Goal: Transaction & Acquisition: Obtain resource

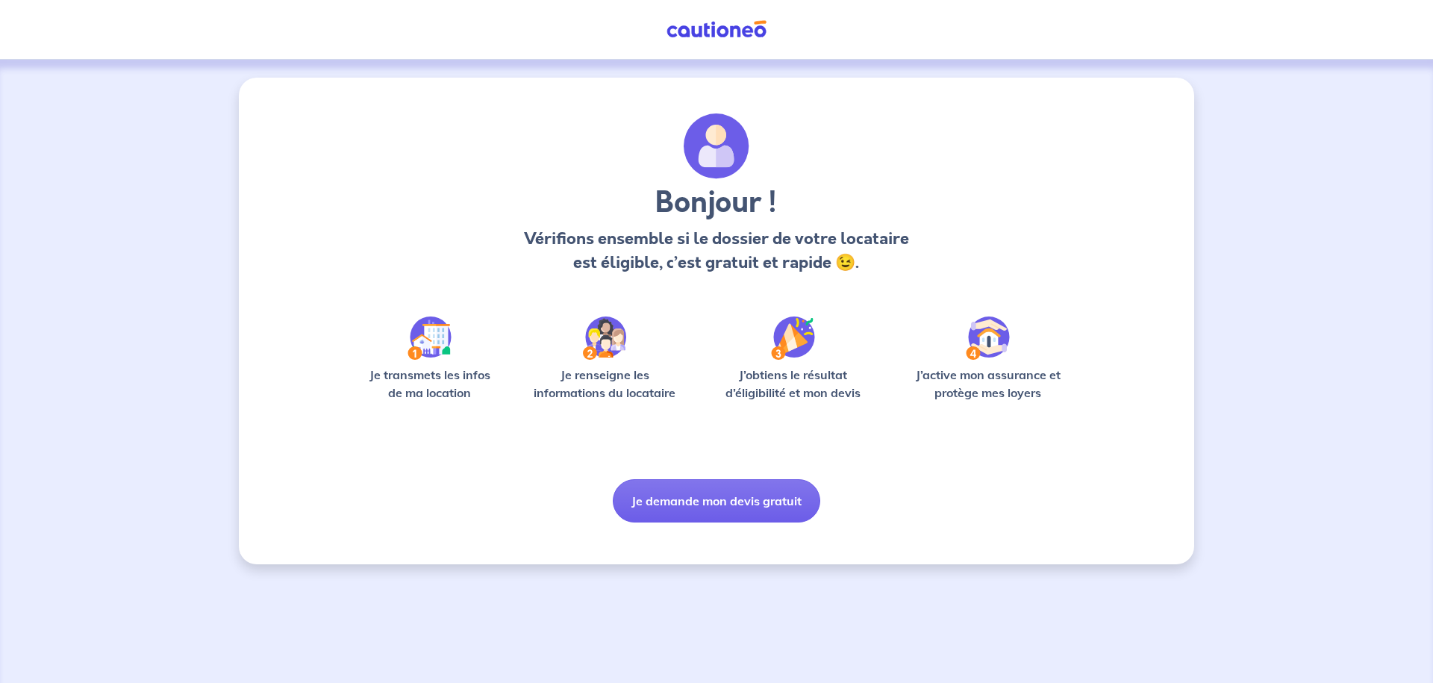
click at [618, 341] on img at bounding box center [604, 337] width 43 height 43
drag, startPoint x: 478, startPoint y: 86, endPoint x: 462, endPoint y: 94, distance: 17.7
click at [709, 493] on button "Je demande mon devis gratuit" at bounding box center [716, 500] width 207 height 43
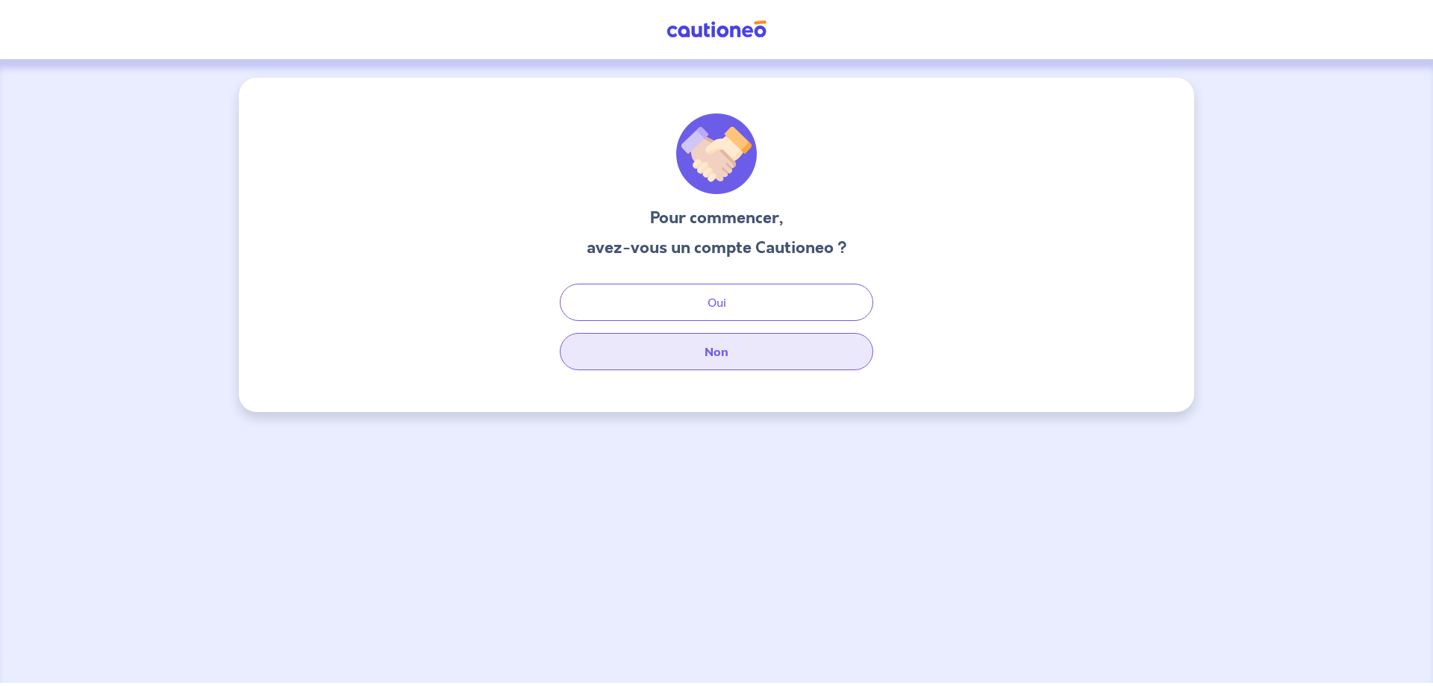
click at [698, 360] on button "Non" at bounding box center [716, 351] width 313 height 37
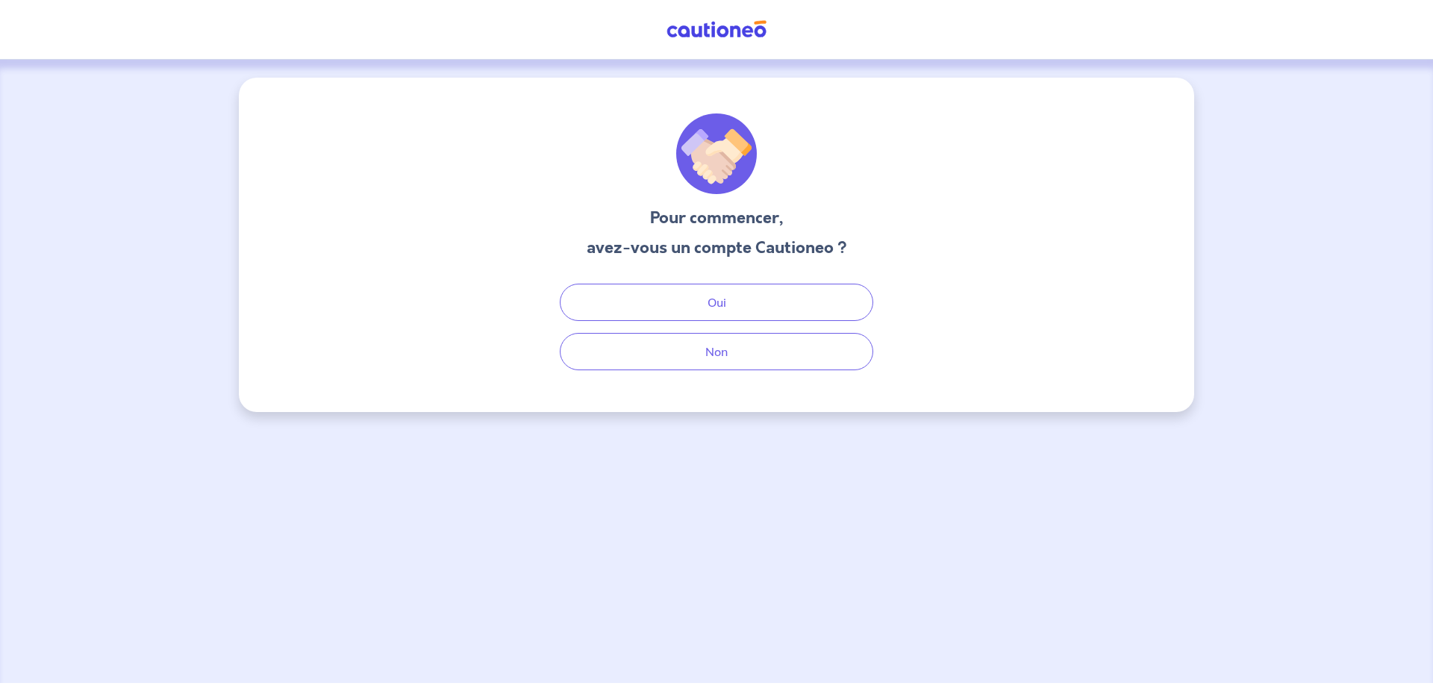
drag, startPoint x: 749, startPoint y: 455, endPoint x: 726, endPoint y: 455, distance: 23.1
